Goal: Find specific page/section: Find specific page/section

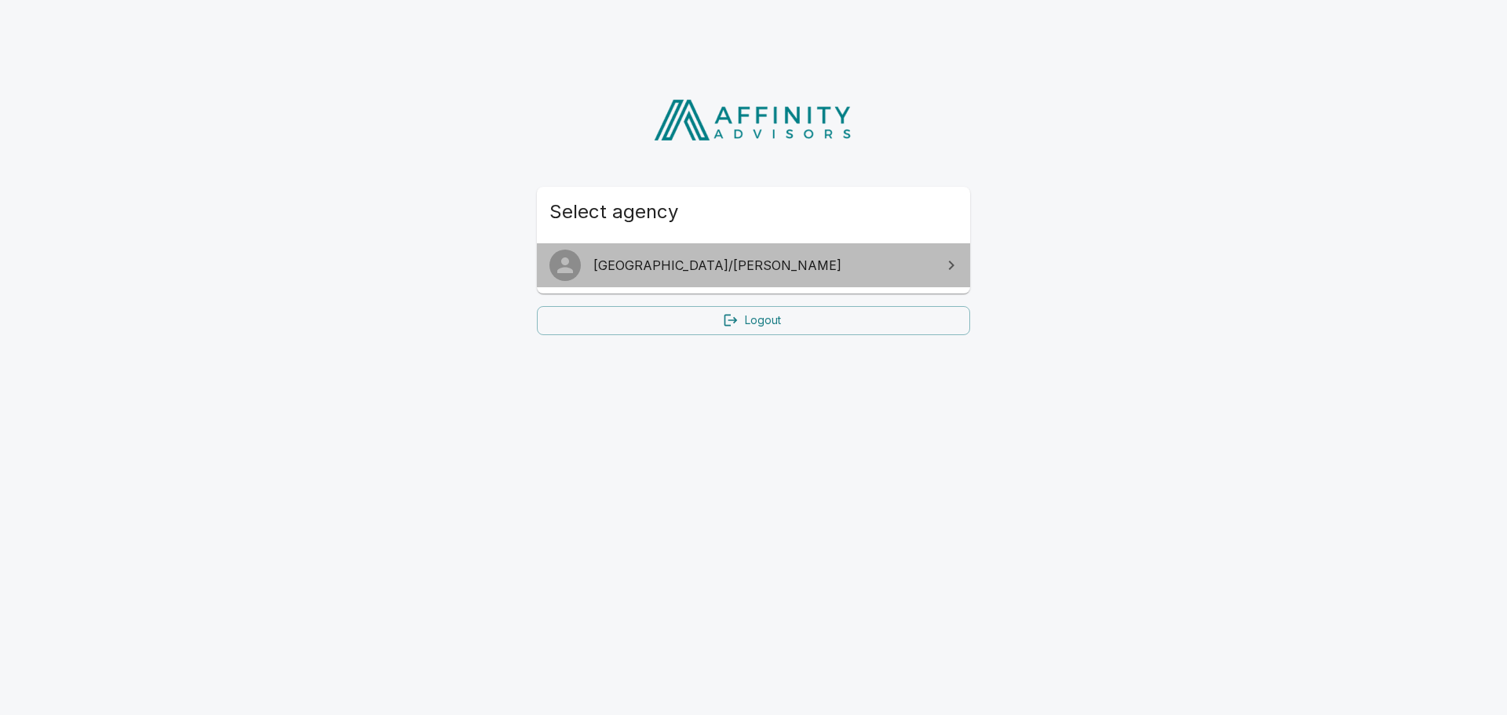
click at [600, 262] on span "[GEOGRAPHIC_DATA]/[PERSON_NAME]" at bounding box center [762, 265] width 339 height 19
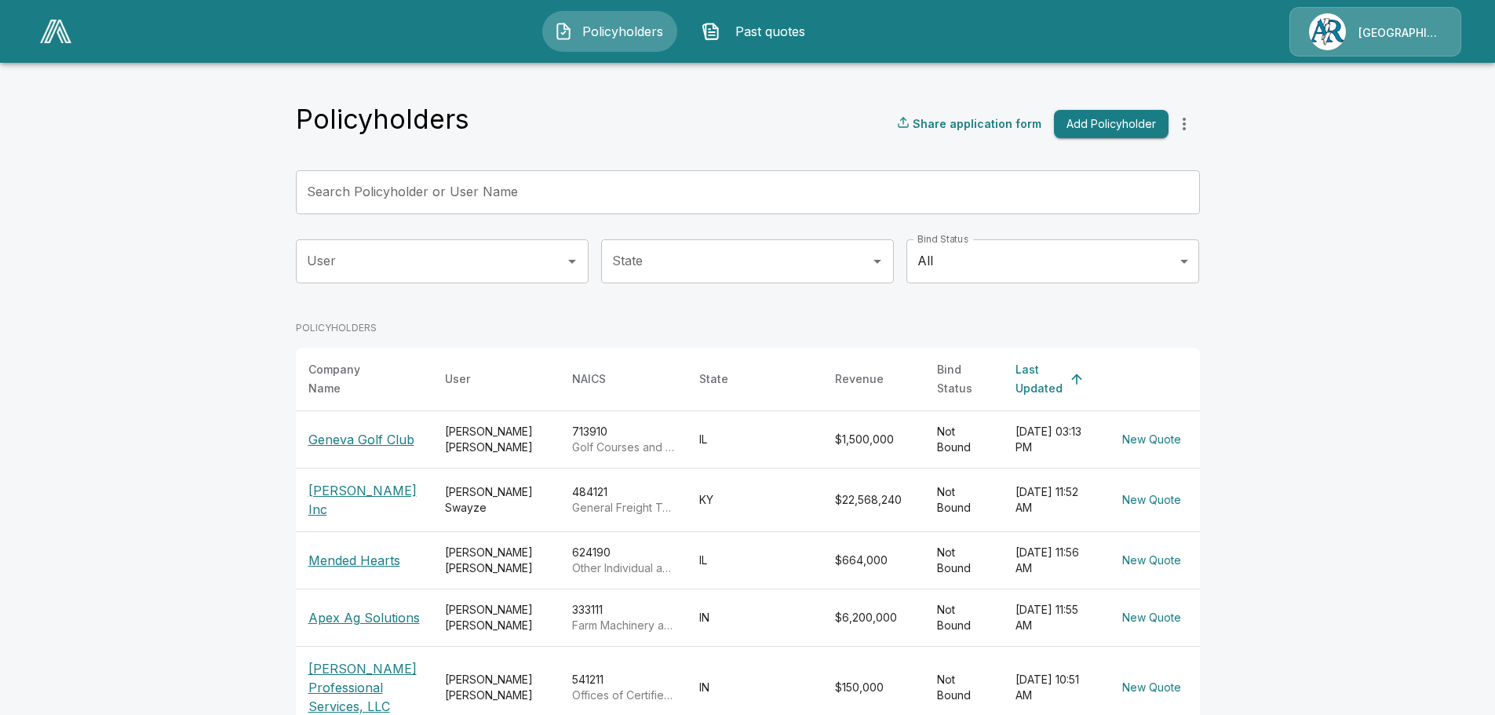
click at [610, 27] on span "Policyholders" at bounding box center [622, 31] width 86 height 19
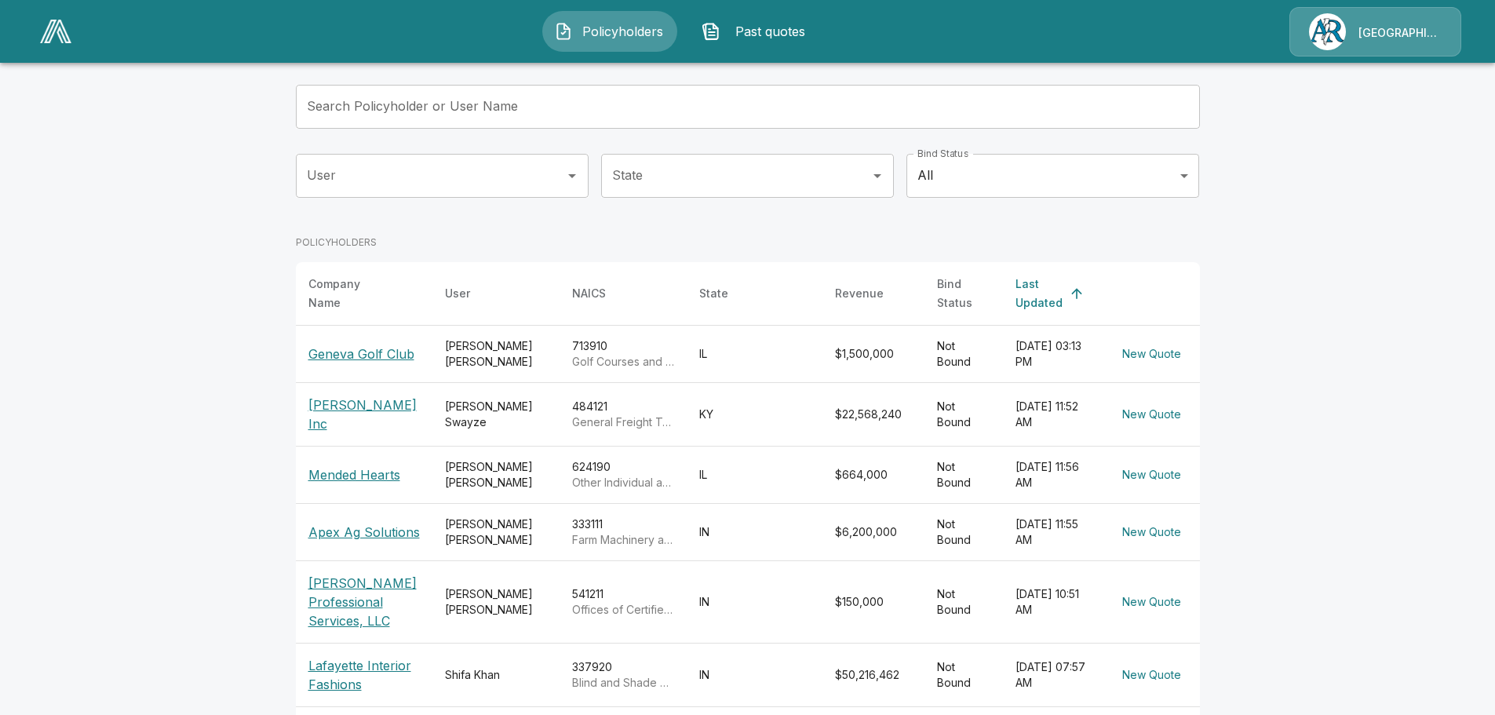
scroll to position [58, 0]
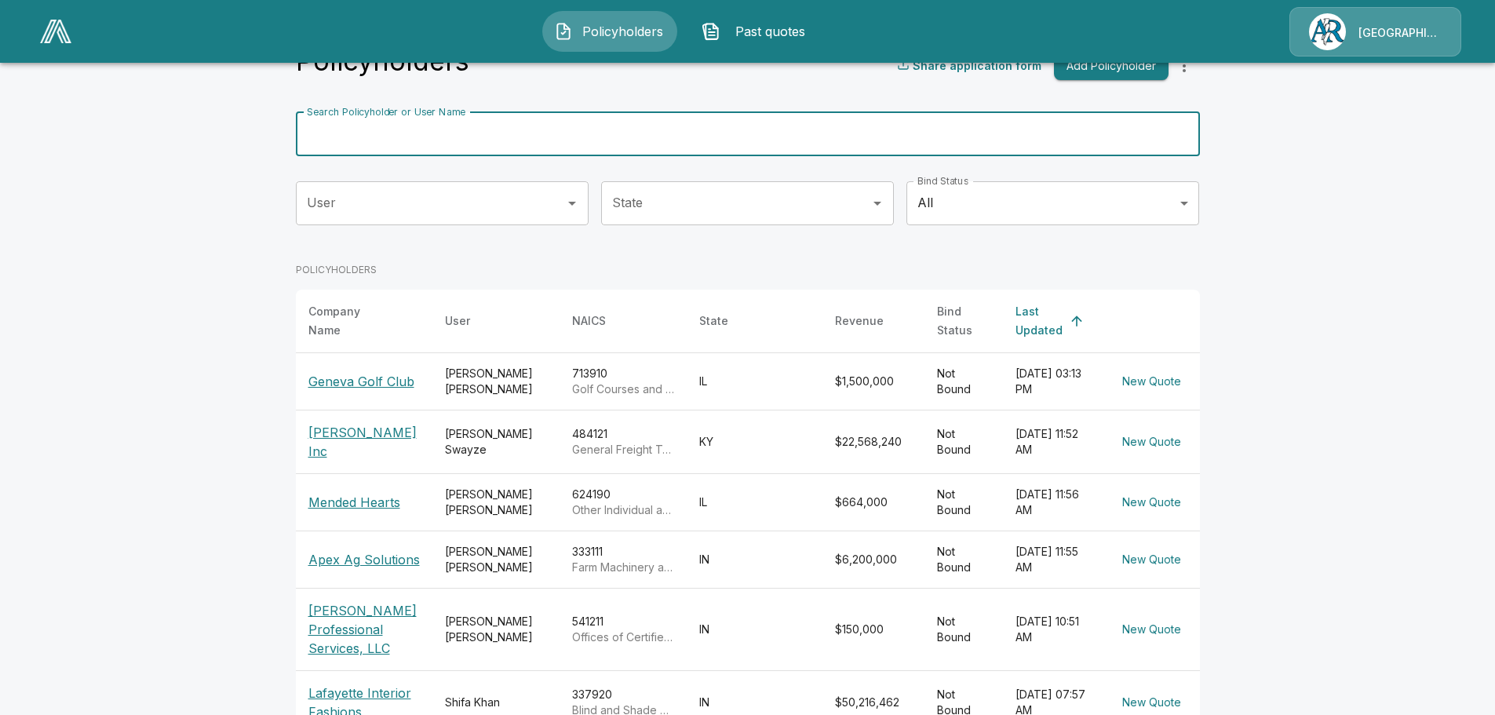
click at [420, 137] on input "Search Policyholder or User Name" at bounding box center [739, 134] width 887 height 44
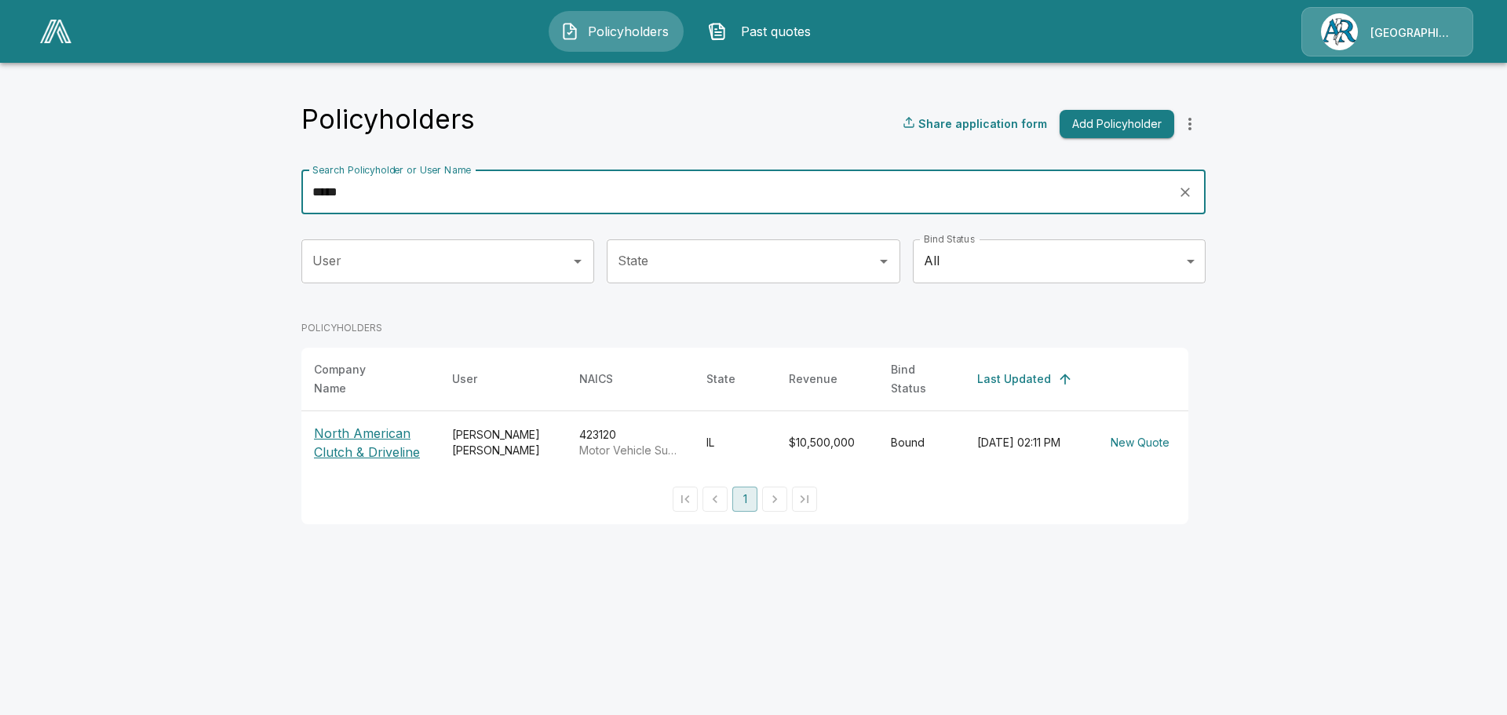
type input "*****"
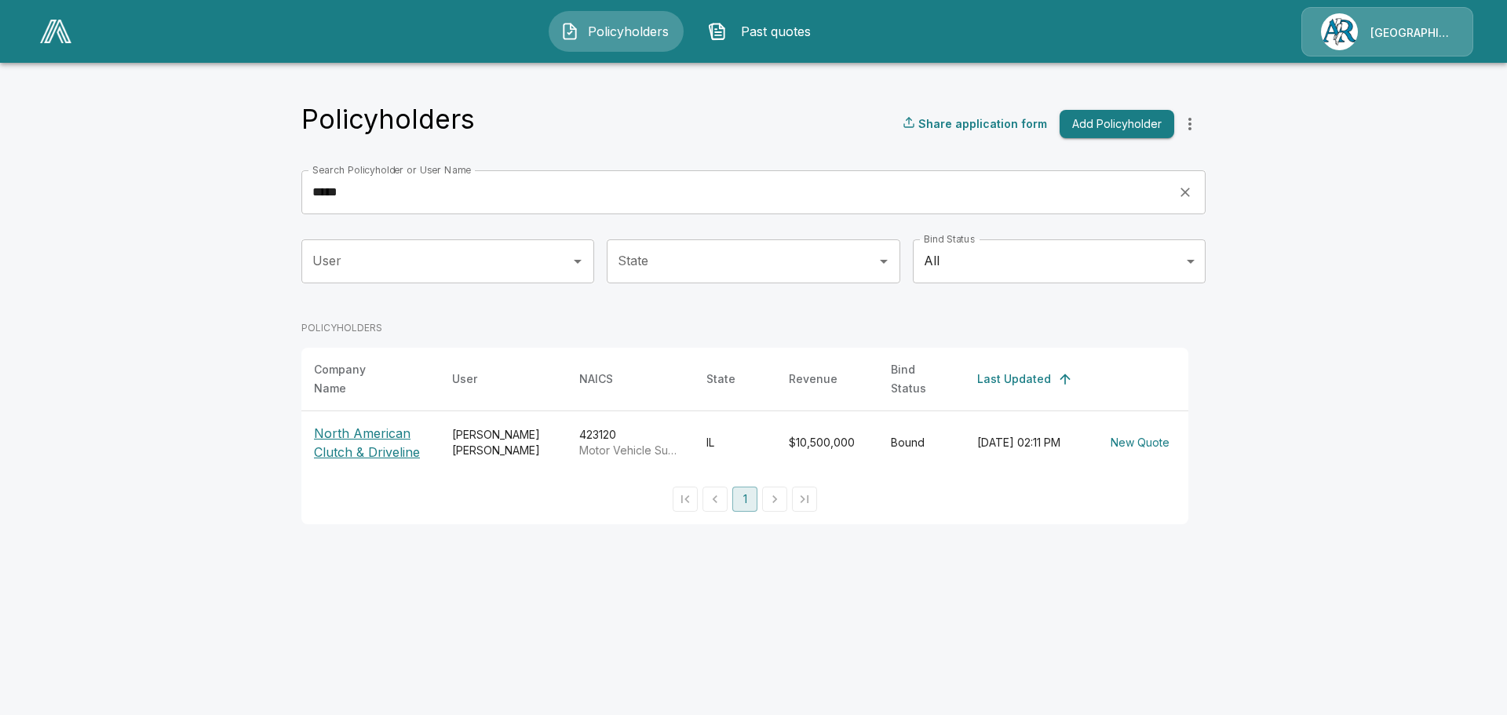
click at [341, 424] on p "North American Clutch & Driveline" at bounding box center [370, 443] width 113 height 38
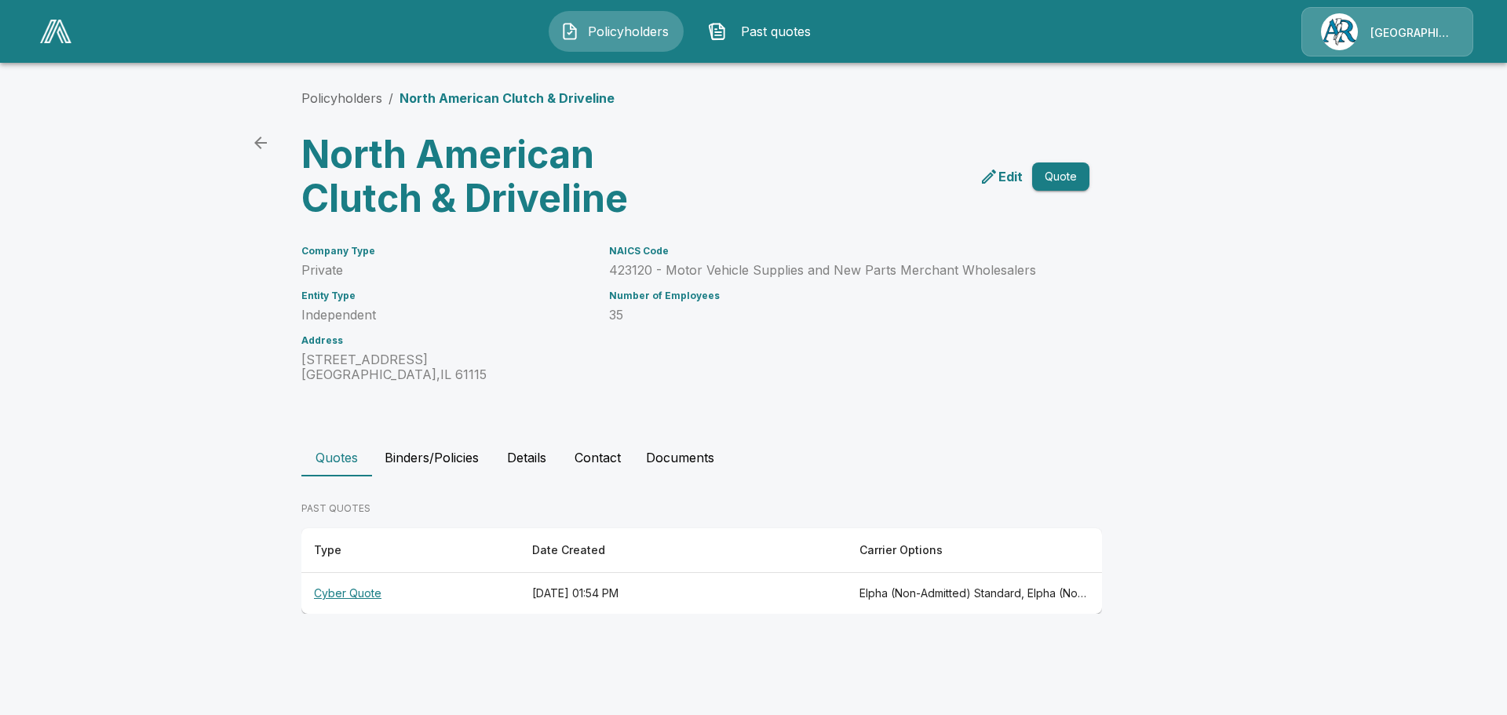
click at [422, 454] on button "Binders/Policies" at bounding box center [431, 458] width 119 height 38
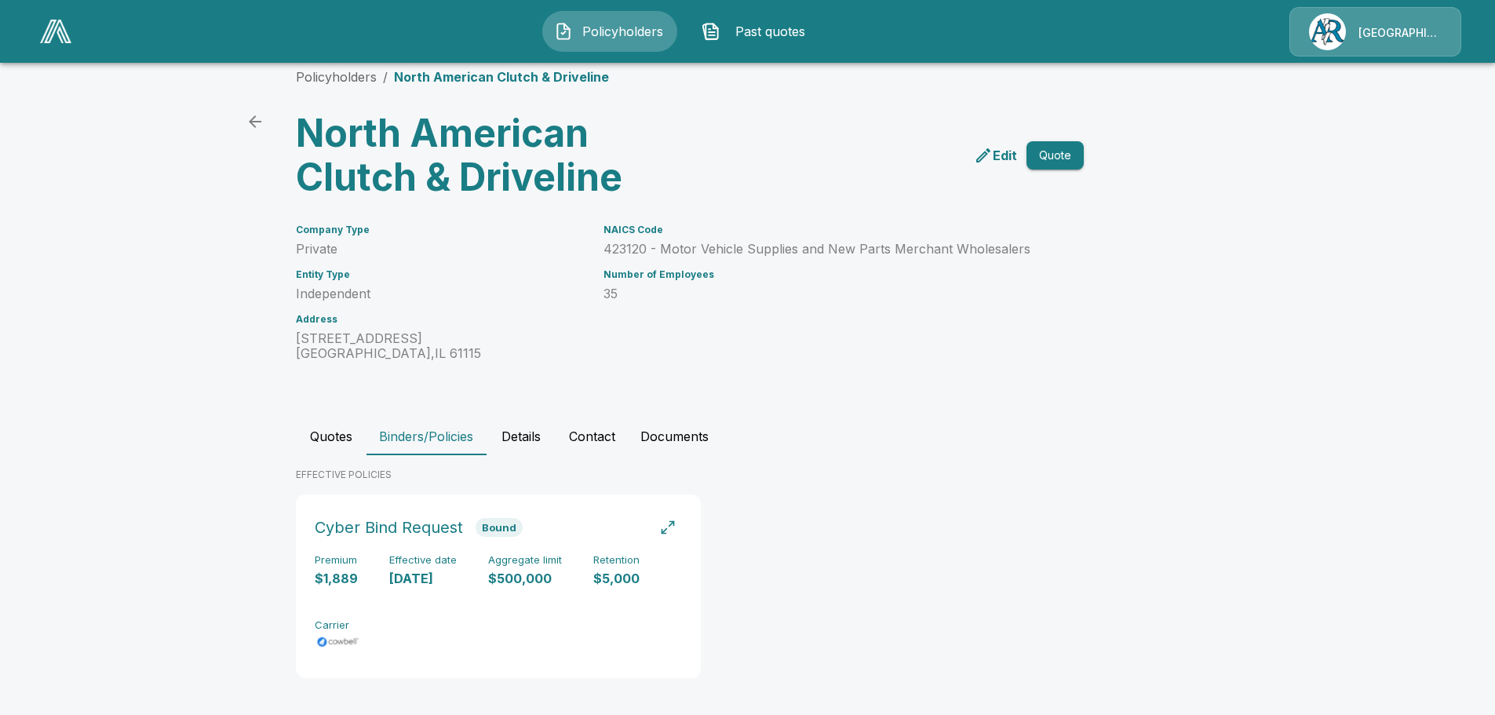
scroll to position [27, 0]
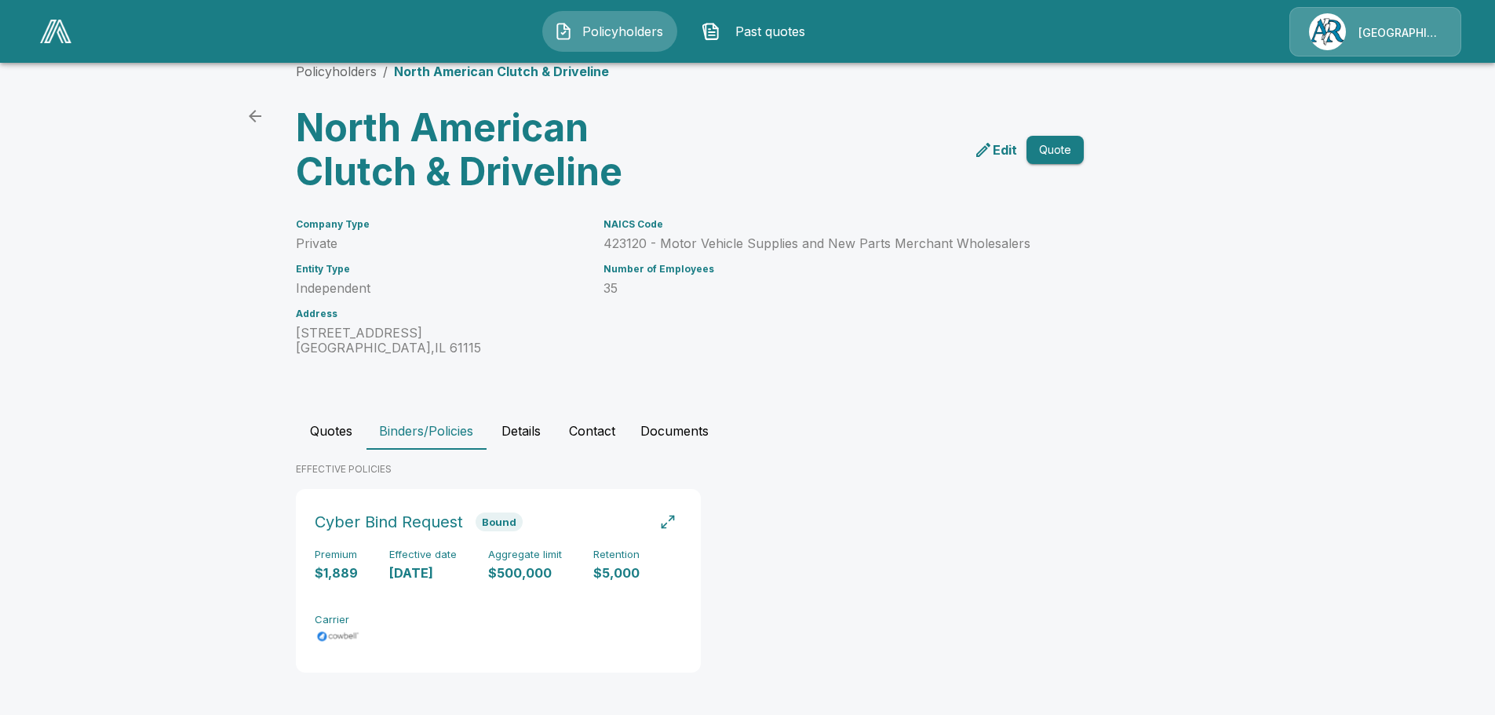
click at [660, 432] on button "Documents" at bounding box center [674, 431] width 93 height 38
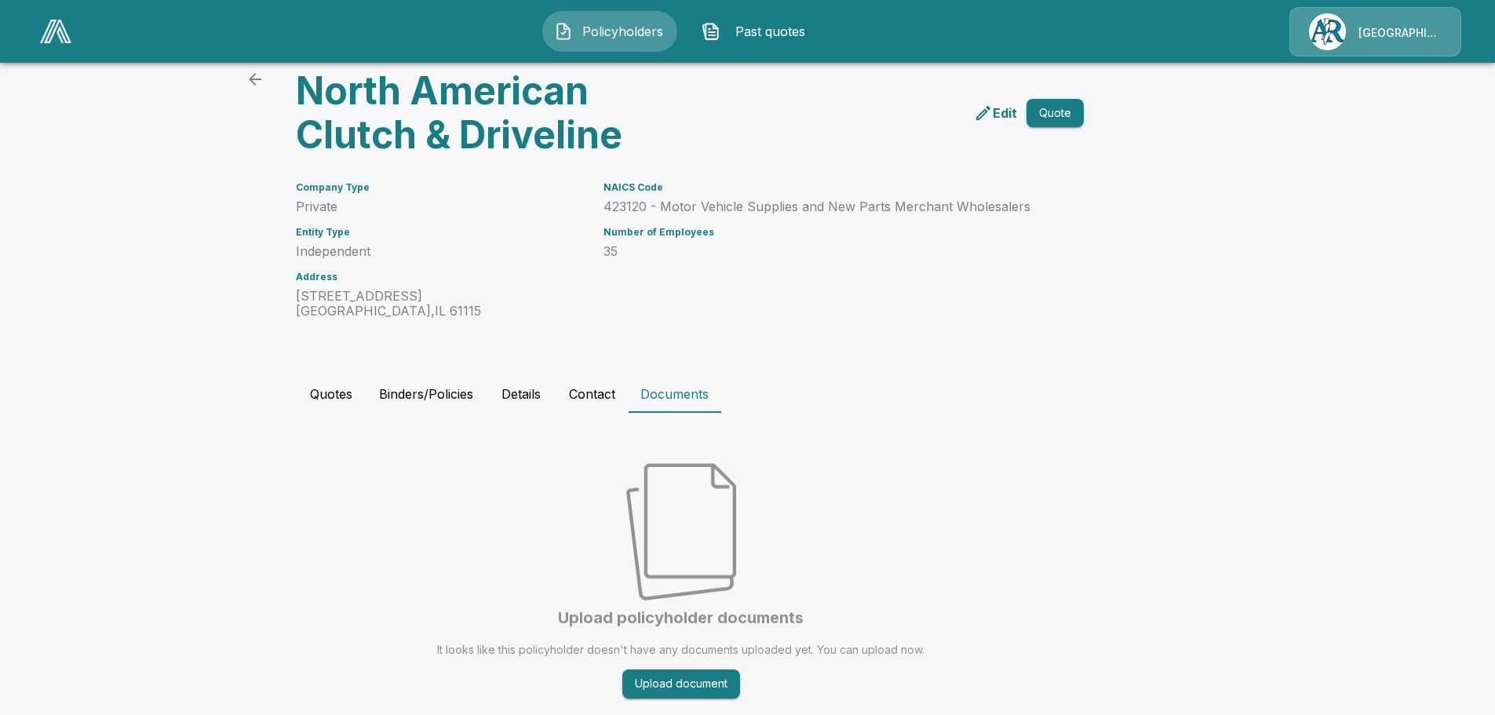
scroll to position [0, 0]
